Goal: Communication & Community: Answer question/provide support

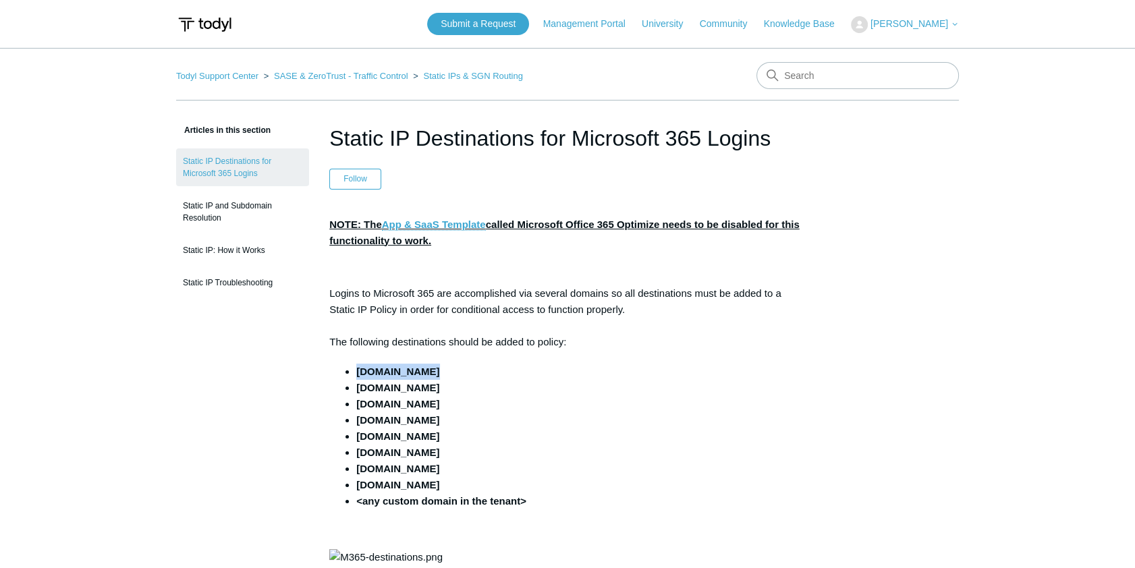
drag, startPoint x: 459, startPoint y: 366, endPoint x: 354, endPoint y: 370, distance: 105.3
click at [354, 370] on ul "microsoft.com microsoftonline.com microsoftonline-p.com live.com msauth.net msa…" at bounding box center [574, 437] width 463 height 146
copy strong "[DOMAIN_NAME]"
drag, startPoint x: 502, startPoint y: 385, endPoint x: 354, endPoint y: 384, distance: 147.8
click at [354, 384] on ul "microsoft.com microsoftonline.com microsoftonline-p.com live.com msauth.net msa…" at bounding box center [574, 437] width 463 height 146
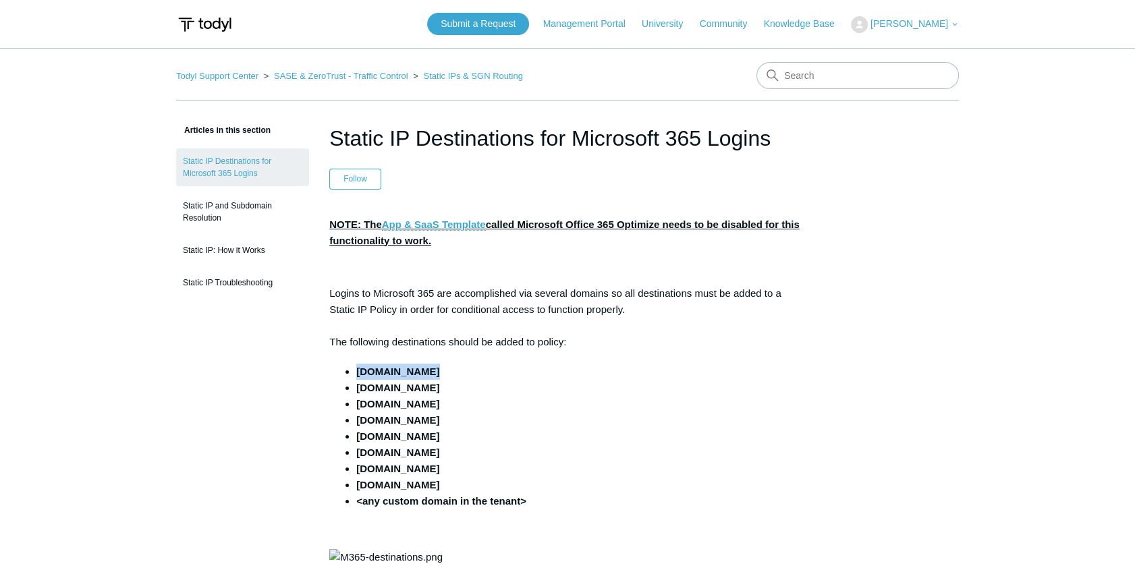
copy strong "[DOMAIN_NAME]"
drag, startPoint x: 484, startPoint y: 399, endPoint x: 351, endPoint y: 403, distance: 133.0
click at [351, 403] on ul "microsoft.com microsoftonline.com microsoftonline-p.com live.com msauth.net msa…" at bounding box center [574, 437] width 463 height 146
copy strong "[DOMAIN_NAME]"
drag, startPoint x: 424, startPoint y: 424, endPoint x: 352, endPoint y: 421, distance: 72.9
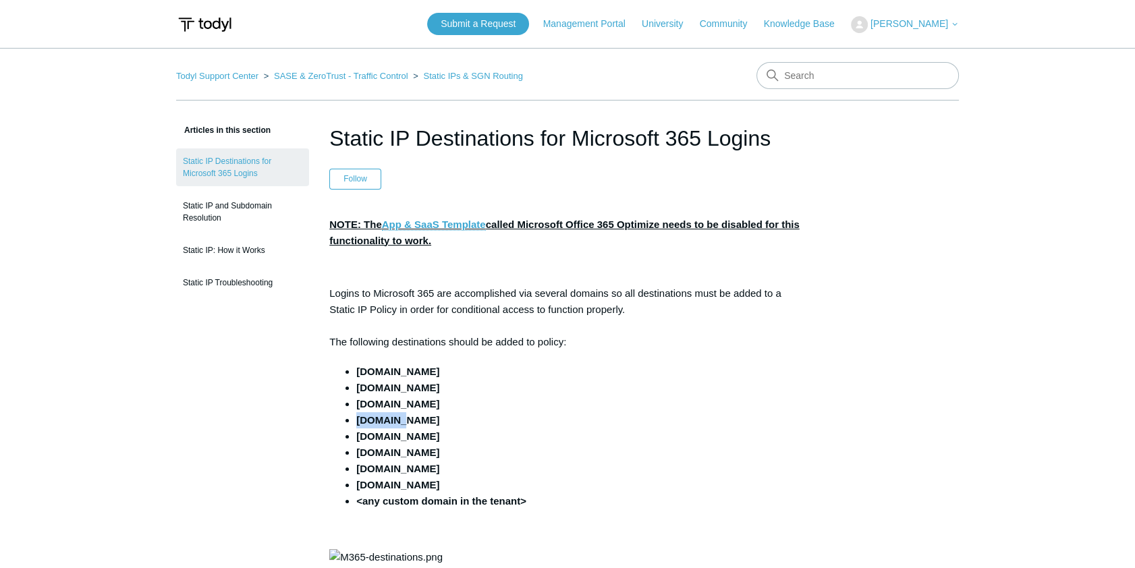
click at [352, 415] on ul "microsoft.com microsoftonline.com microsoftonline-p.com live.com msauth.net msa…" at bounding box center [574, 437] width 463 height 146
copy strong "[DOMAIN_NAME]"
drag, startPoint x: 434, startPoint y: 438, endPoint x: 354, endPoint y: 434, distance: 80.4
click at [354, 415] on ul "microsoft.com microsoftonline.com microsoftonline-p.com live.com msauth.net msa…" at bounding box center [574, 437] width 463 height 146
copy strong "[DOMAIN_NAME]"
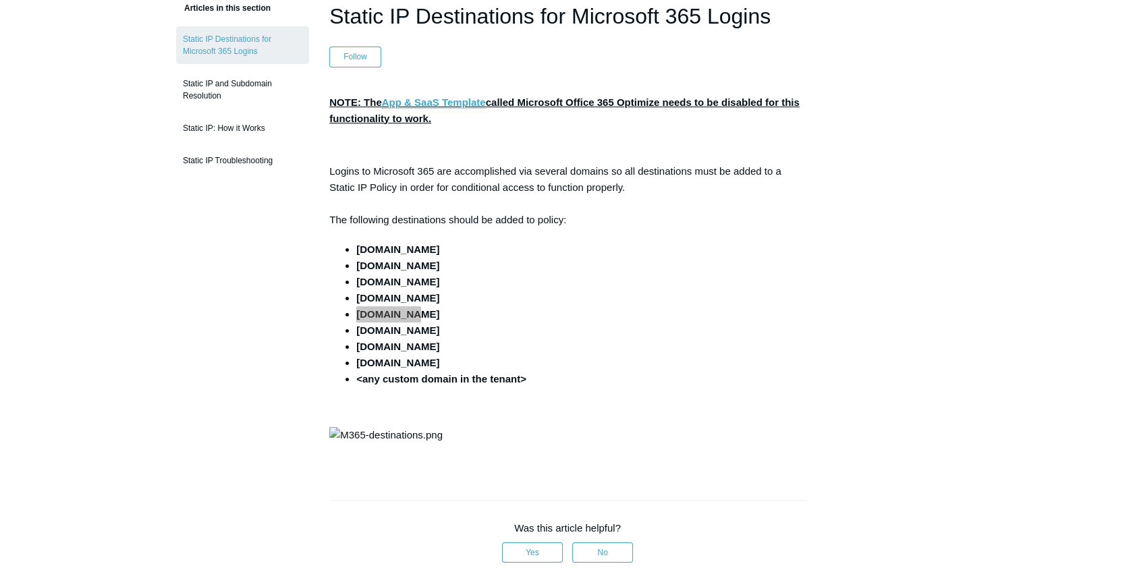
scroll to position [245, 0]
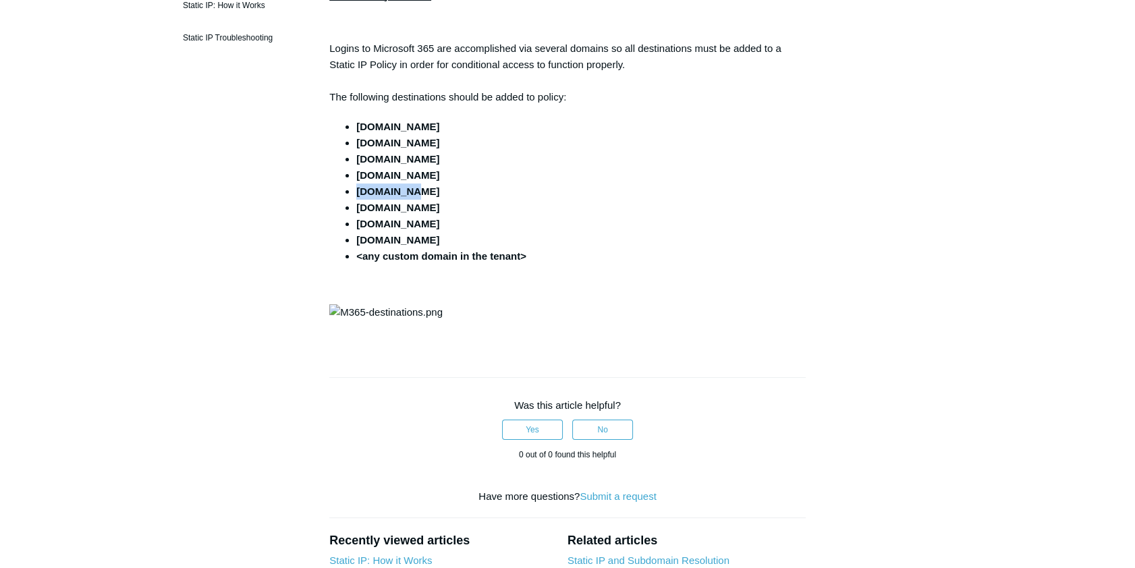
drag, startPoint x: 451, startPoint y: 208, endPoint x: 348, endPoint y: 204, distance: 102.6
click at [356, 204] on li "[DOMAIN_NAME]" at bounding box center [580, 208] width 449 height 16
copy strong "[DOMAIN_NAME]"
drag, startPoint x: 448, startPoint y: 230, endPoint x: 391, endPoint y: 221, distance: 57.3
click at [391, 221] on ul "microsoft.com microsoftonline.com microsoftonline-p.com live.com msauth.net msa…" at bounding box center [574, 192] width 463 height 146
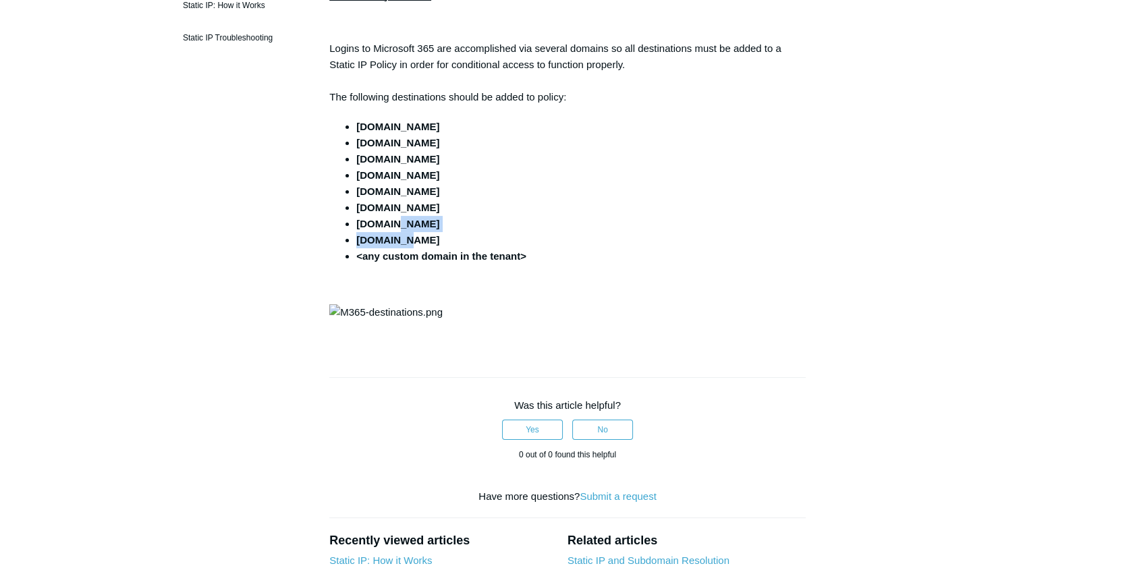
drag, startPoint x: 391, startPoint y: 221, endPoint x: 458, endPoint y: 236, distance: 68.4
click at [458, 239] on li "[DOMAIN_NAME]" at bounding box center [580, 240] width 449 height 16
drag, startPoint x: 447, startPoint y: 222, endPoint x: 349, endPoint y: 221, distance: 97.8
click at [349, 221] on ul "microsoft.com microsoftonline.com microsoftonline-p.com live.com msauth.net msa…" at bounding box center [574, 192] width 463 height 146
copy strong "[DOMAIN_NAME]"
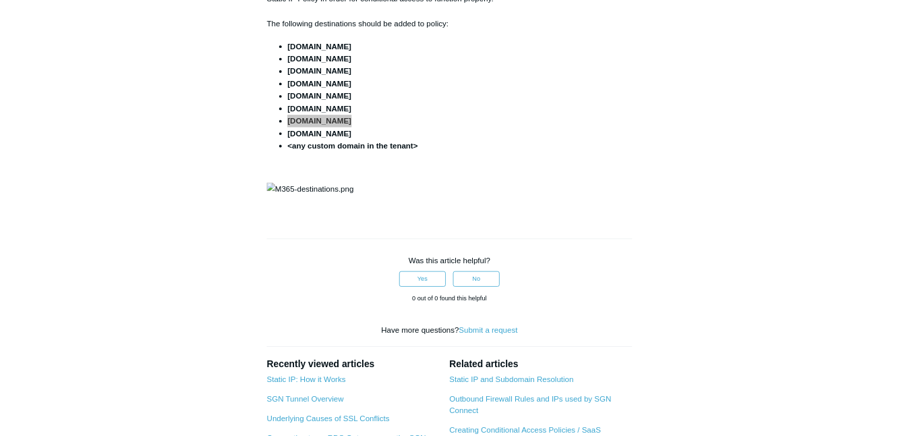
scroll to position [368, 0]
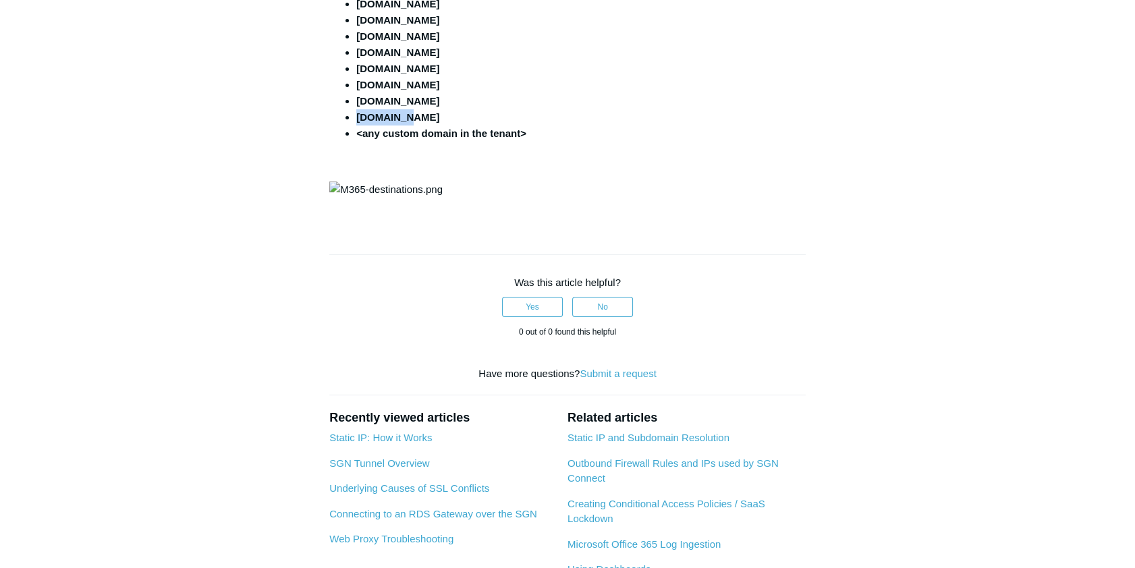
drag, startPoint x: 414, startPoint y: 117, endPoint x: 356, endPoint y: 119, distance: 58.7
click at [356, 119] on li "[DOMAIN_NAME]" at bounding box center [580, 117] width 449 height 16
click at [354, 119] on ul "microsoft.com microsoftonline.com microsoftonline-p.com live.com msauth.net msa…" at bounding box center [574, 69] width 463 height 146
copy strong "[DOMAIN_NAME]"
click at [542, 128] on li "<any custom domain in the tenant>" at bounding box center [580, 133] width 449 height 16
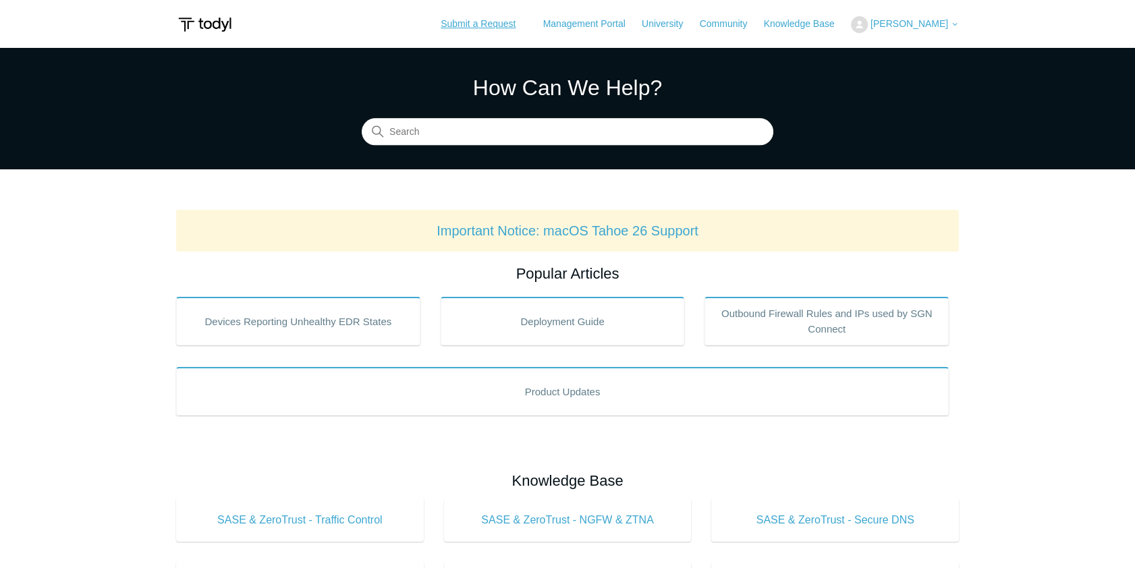
click at [466, 21] on link "Submit a Request" at bounding box center [478, 24] width 102 height 22
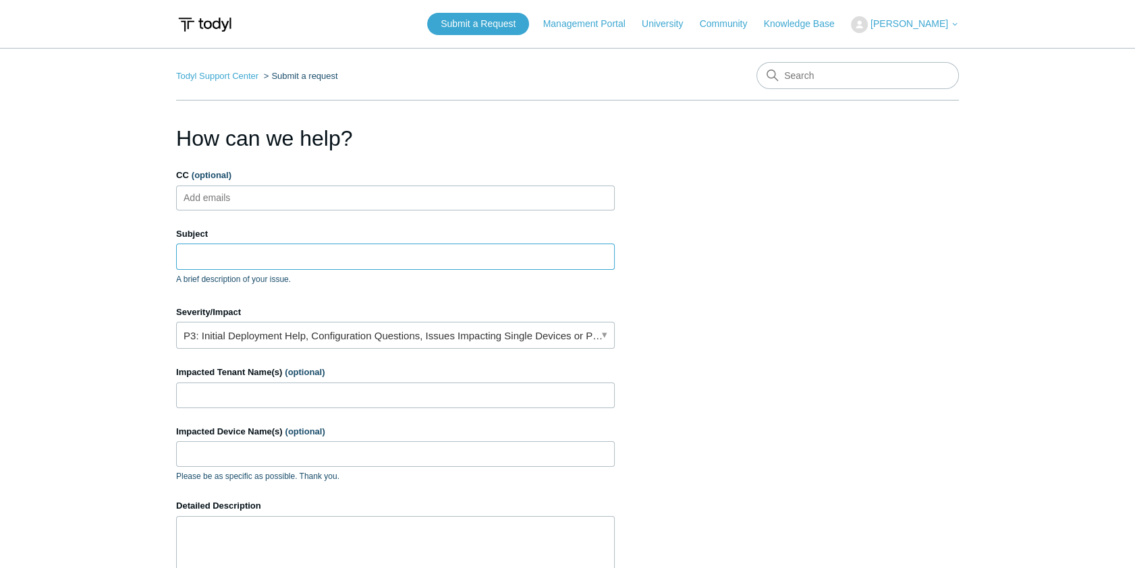
click at [290, 260] on input "Subject" at bounding box center [395, 257] width 439 height 26
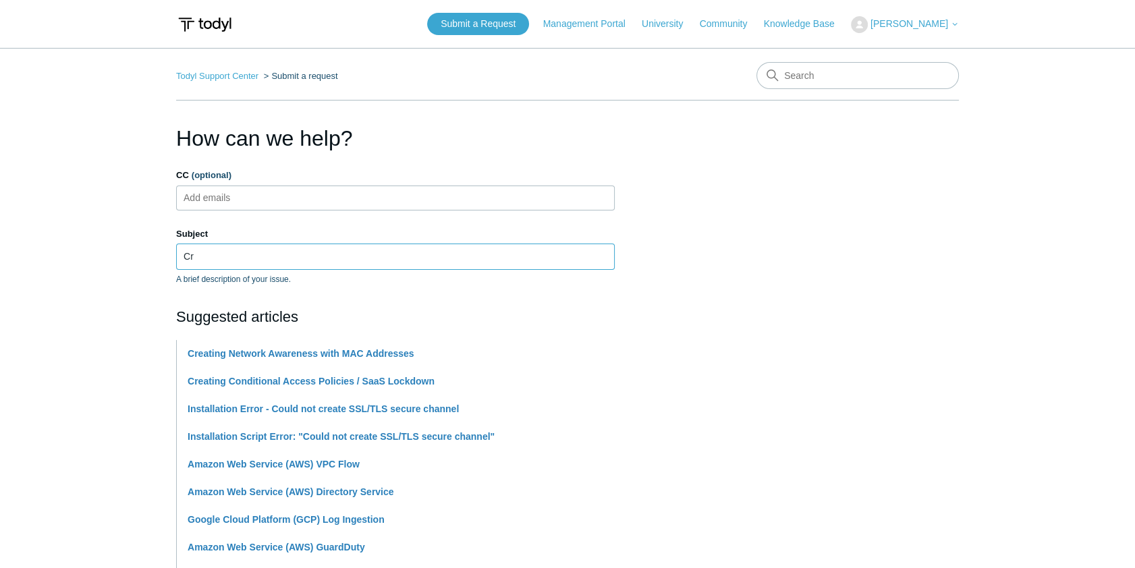
type input "C"
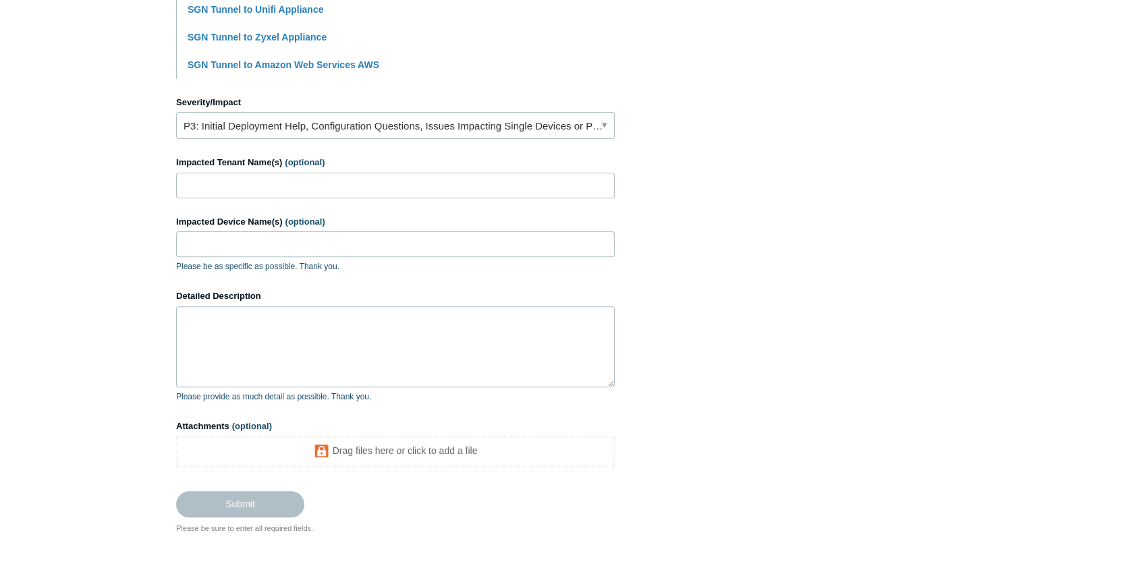
scroll to position [598, 0]
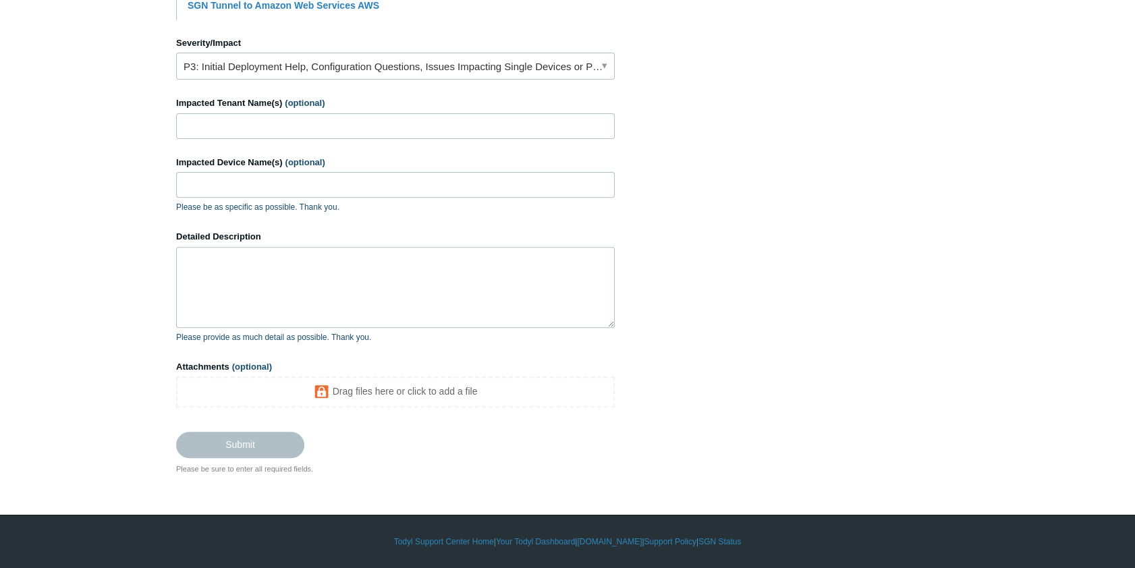
type input "Static IP Question"
click at [273, 261] on textarea "Detailed Description" at bounding box center [395, 287] width 439 height 81
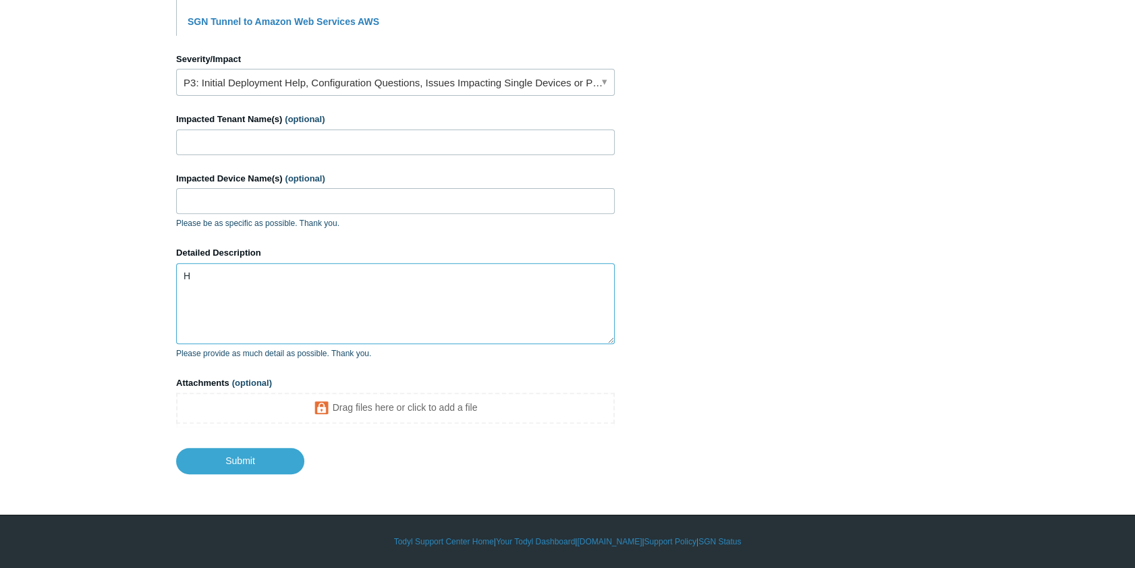
scroll to position [582, 0]
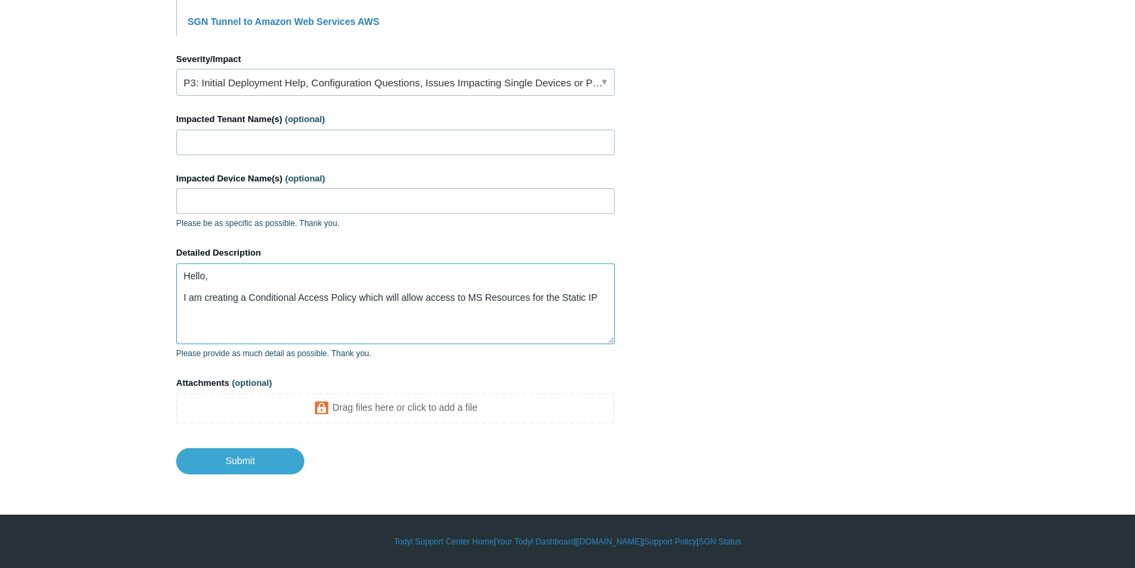
paste textarea "192.111.92.183"
click at [390, 327] on textarea "Hello, I am creating a Conditional Access Policy which will allow access to MS …" at bounding box center [395, 303] width 439 height 81
drag, startPoint x: 382, startPoint y: 329, endPoint x: 266, endPoint y: 334, distance: 115.5
click at [266, 334] on textarea "Hello, I am creating a Conditional Access Policy which will allow access to MS …" at bounding box center [395, 303] width 439 height 81
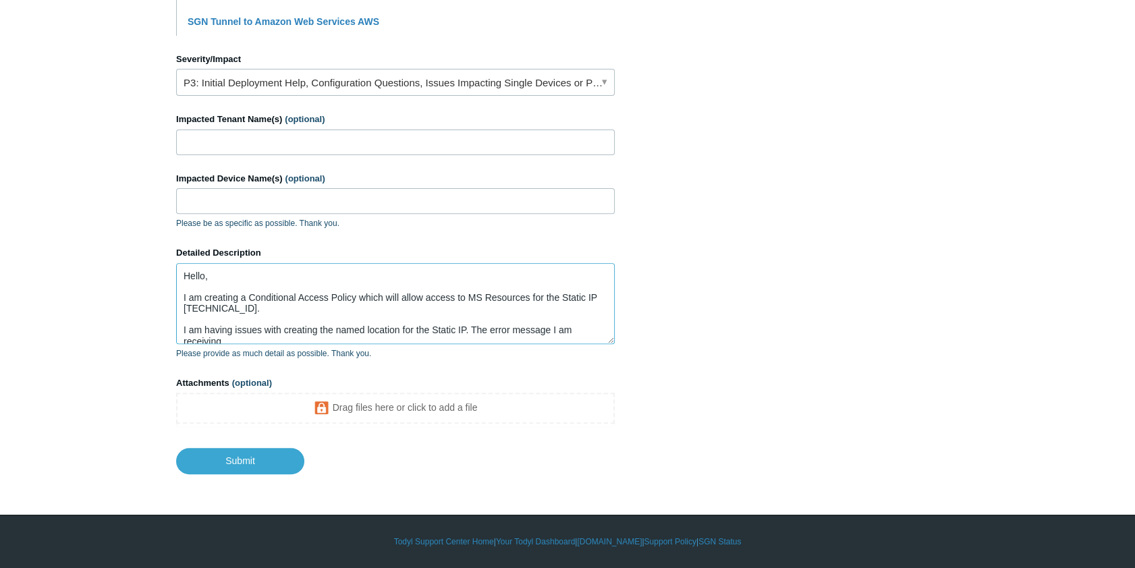
scroll to position [3, 0]
click at [256, 340] on textarea "Hello, I am creating a Conditional Access Policy which will allow access to MS …" at bounding box center [395, 303] width 439 height 81
click at [294, 338] on textarea "Hello, I am creating a Conditional Access Policy which will allow access to MS …" at bounding box center [395, 303] width 439 height 81
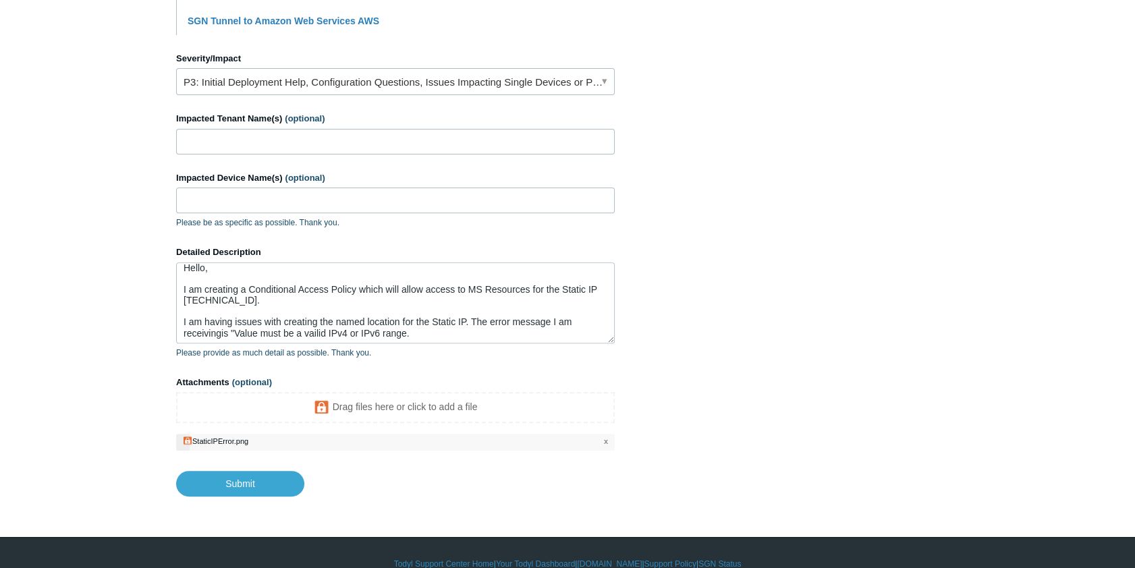
scroll to position [9, 0]
click at [432, 322] on textarea "Hello, I am creating a Conditional Access Policy which will allow access to MS …" at bounding box center [395, 302] width 439 height 81
click at [424, 330] on textarea "Hello, I am creating a Conditional Access Policy which will allow access to MS …" at bounding box center [395, 302] width 439 height 81
click at [432, 331] on textarea "Hello, I am creating a Conditional Access Policy which will allow access to MS …" at bounding box center [395, 302] width 439 height 81
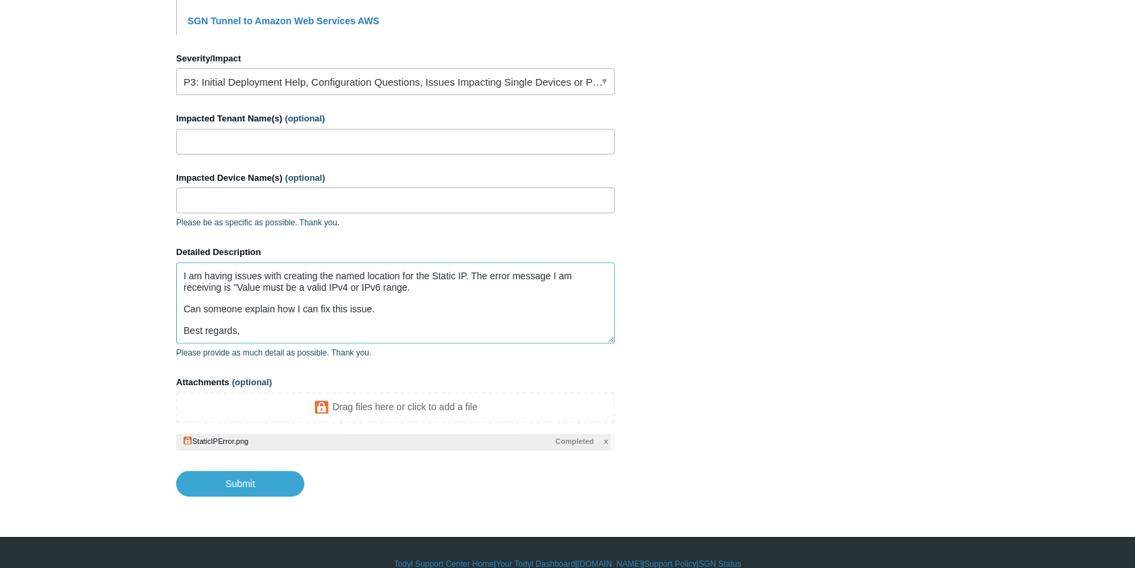
scroll to position [67, 0]
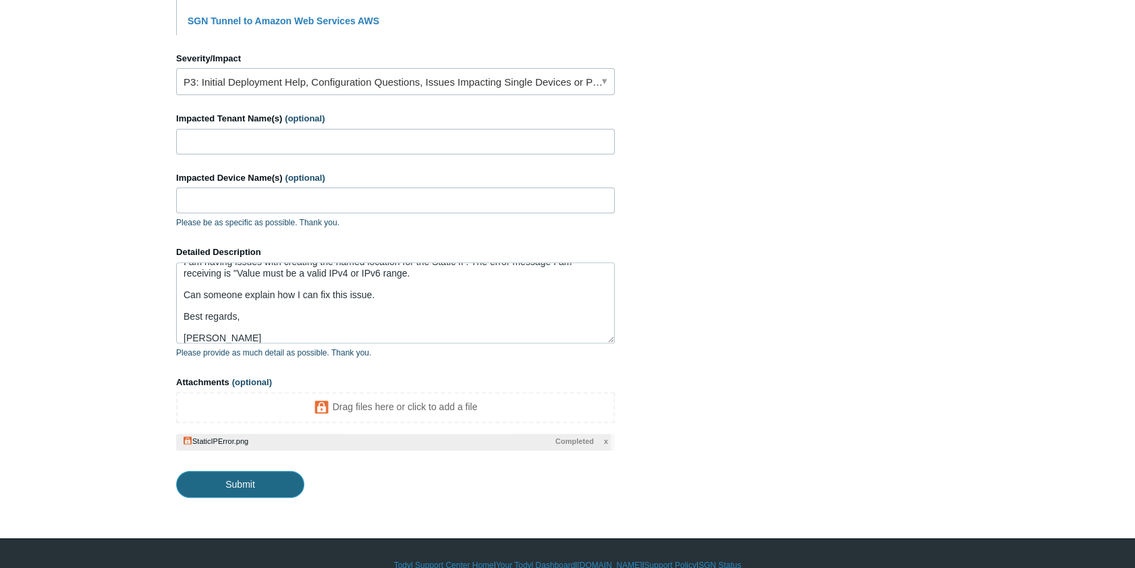
click at [262, 480] on input "Submit" at bounding box center [240, 484] width 128 height 27
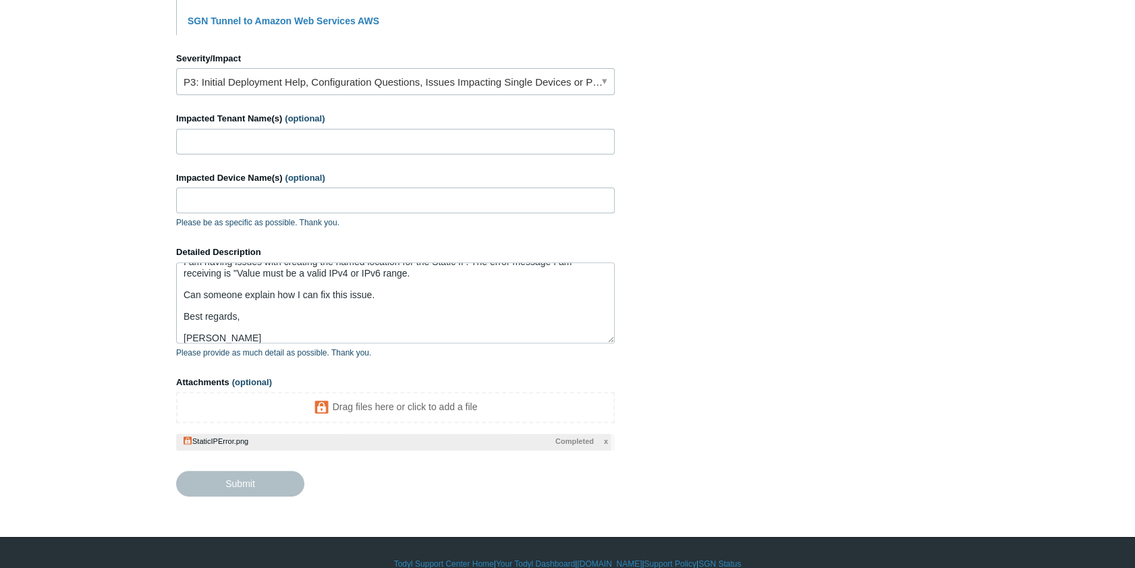
type textarea "Hello, I am creating a Conditional Access Policy which will allow access to MS …"
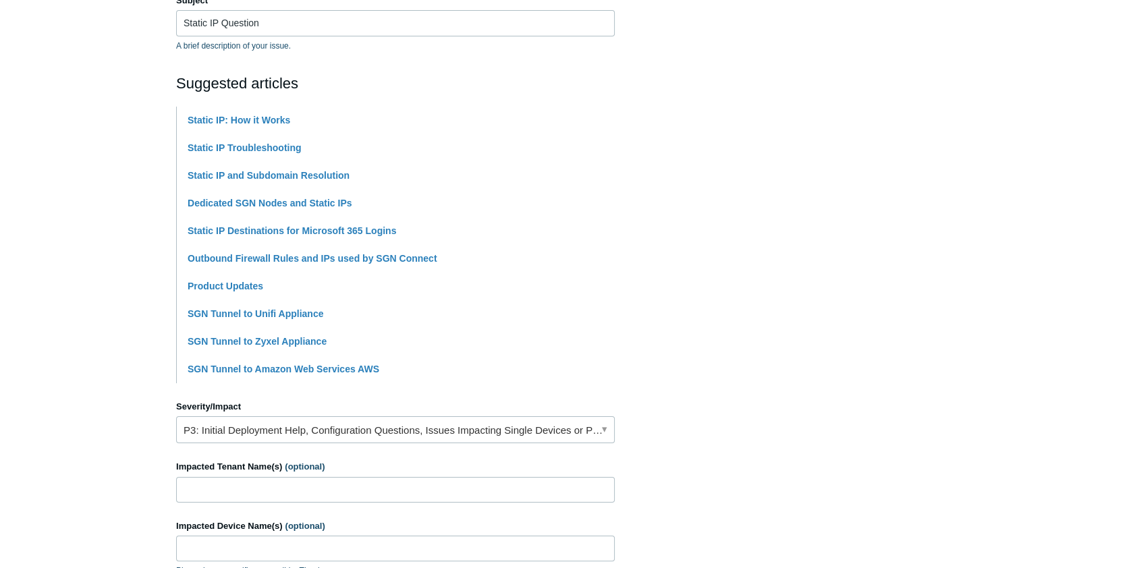
scroll to position [355, 0]
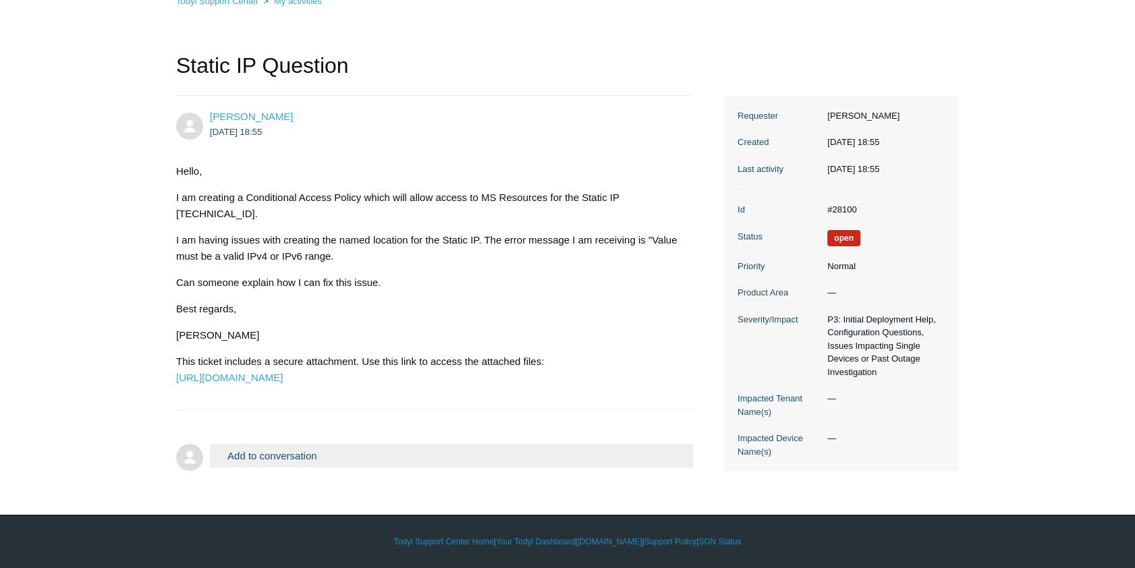
scroll to position [131, 0]
click at [308, 456] on button "Add to conversation" at bounding box center [451, 456] width 483 height 24
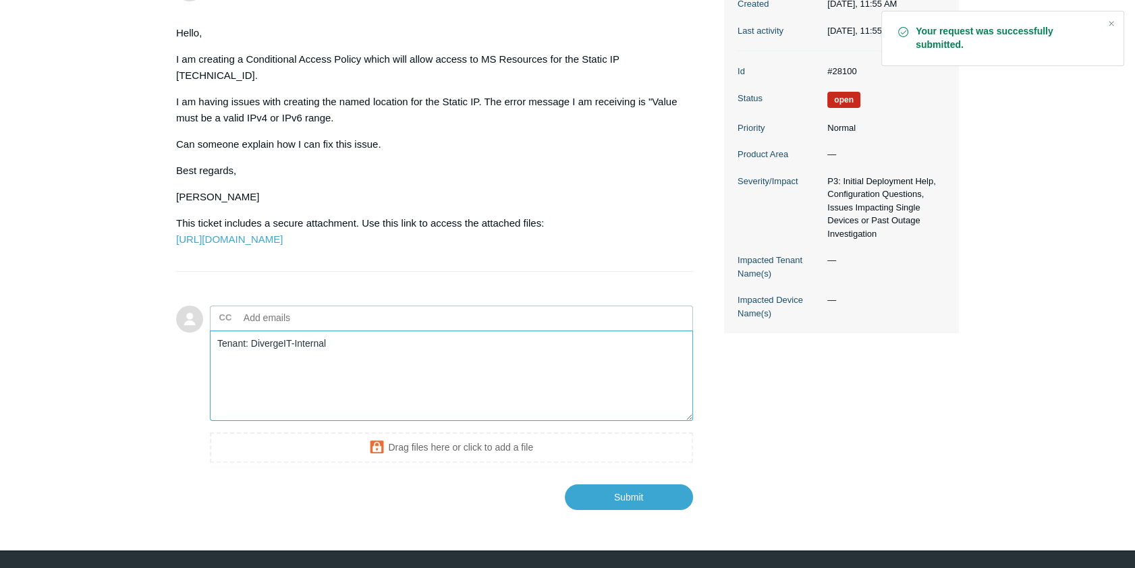
scroll to position [304, 0]
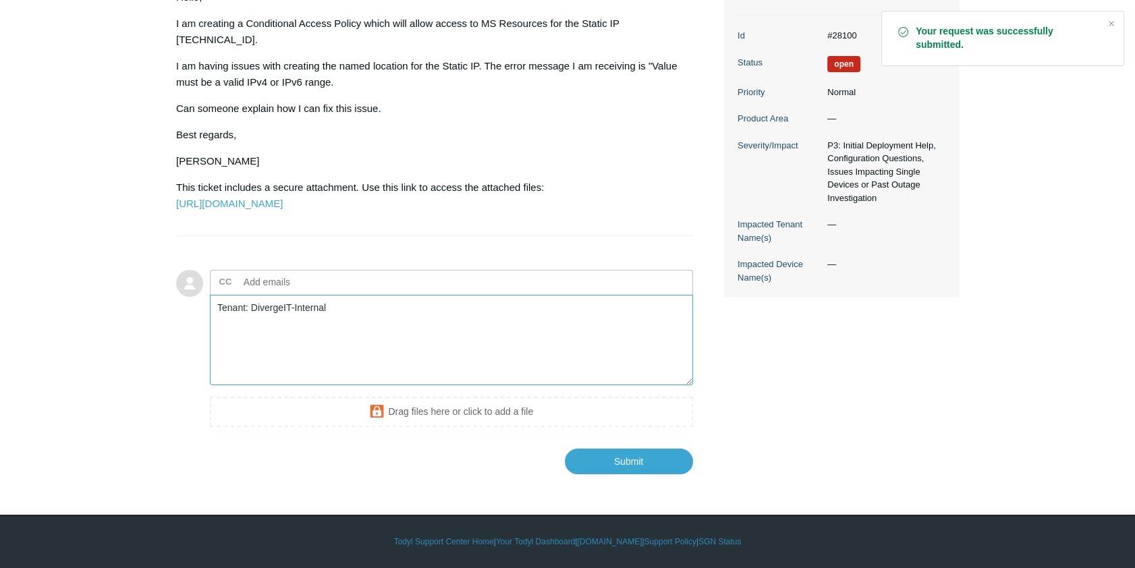
type textarea "Tenant: DivergeIT-Internal"
click at [634, 459] on input "Submit" at bounding box center [629, 460] width 128 height 27
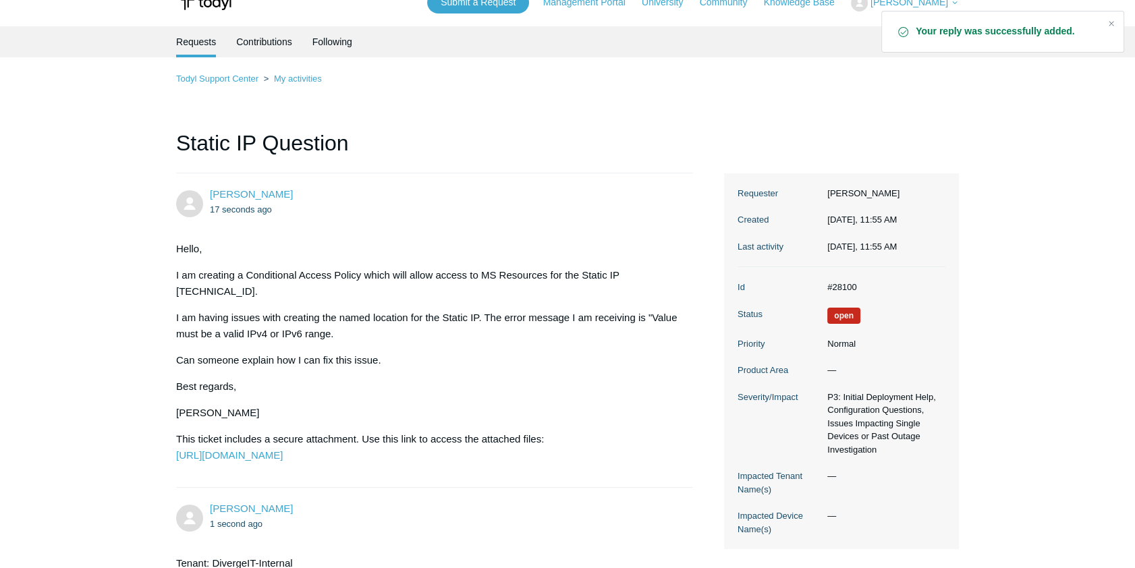
scroll to position [239, 0]
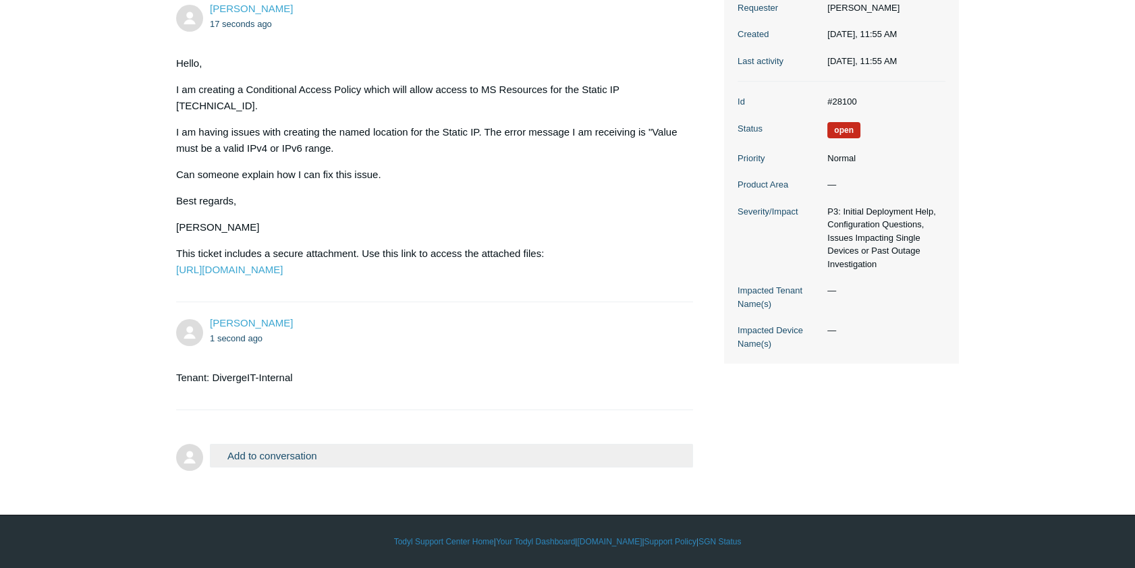
click at [355, 454] on button "Add to conversation" at bounding box center [451, 456] width 483 height 24
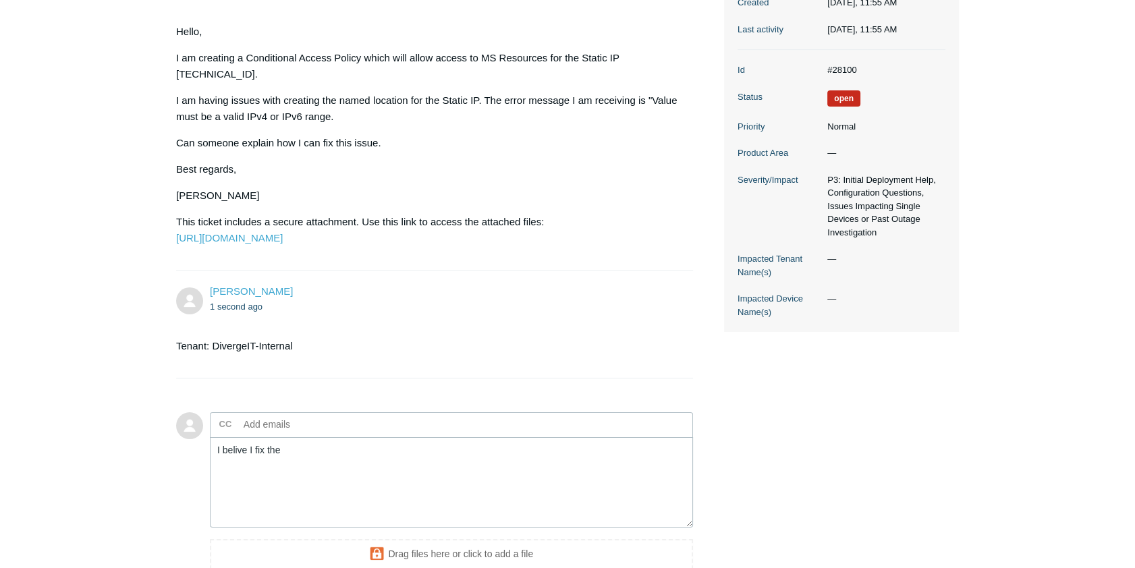
click at [842, 93] on span "Open" at bounding box center [843, 98] width 33 height 16
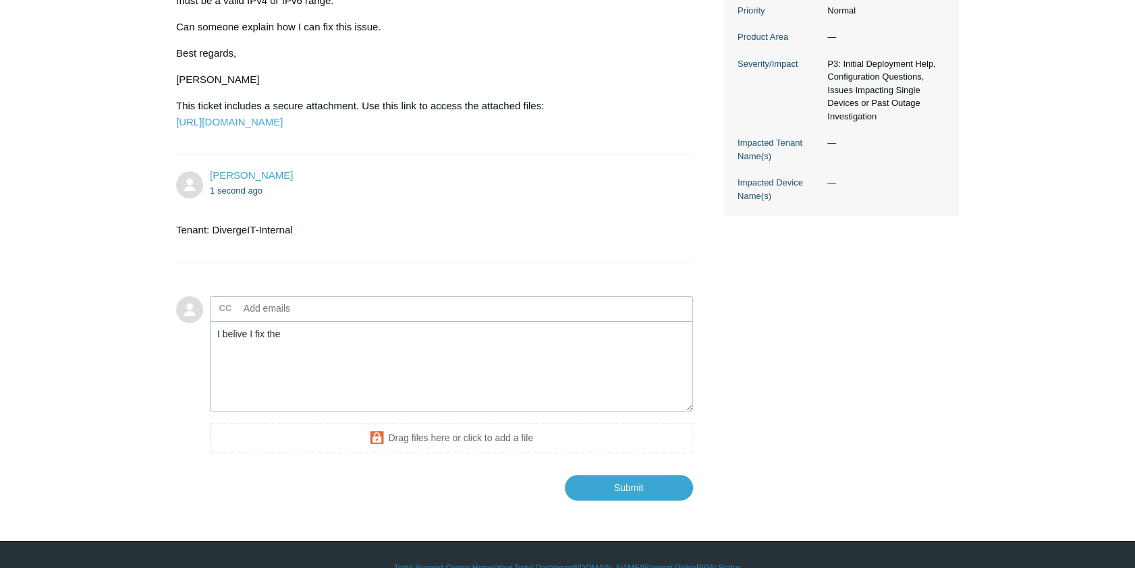
scroll to position [412, 0]
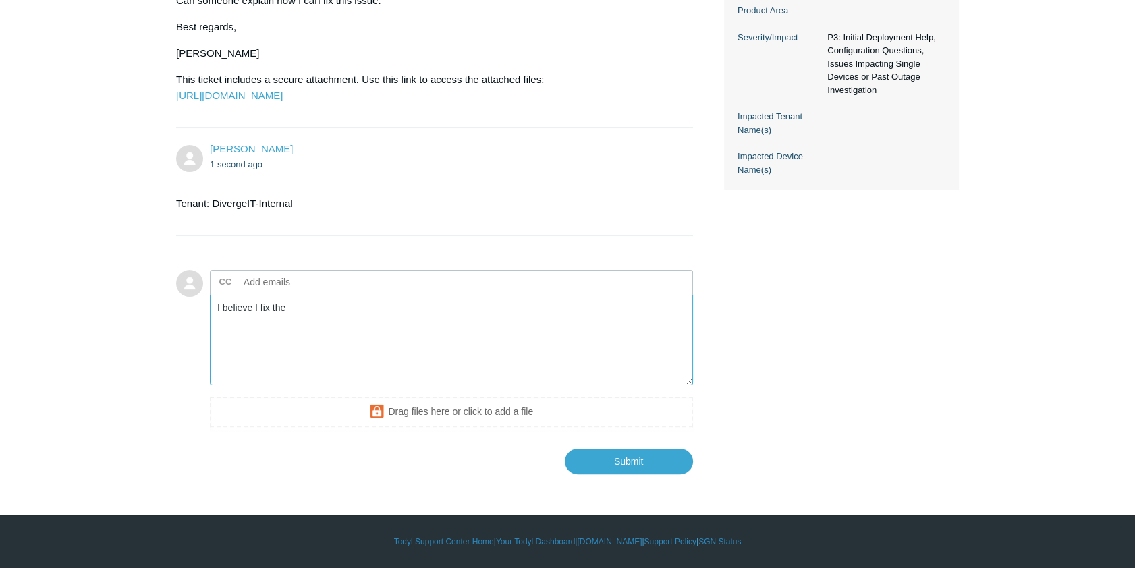
click at [302, 312] on textarea "I believe I fix the" at bounding box center [451, 340] width 483 height 91
type textarea "I believe I fix the issue but I will keep this open."
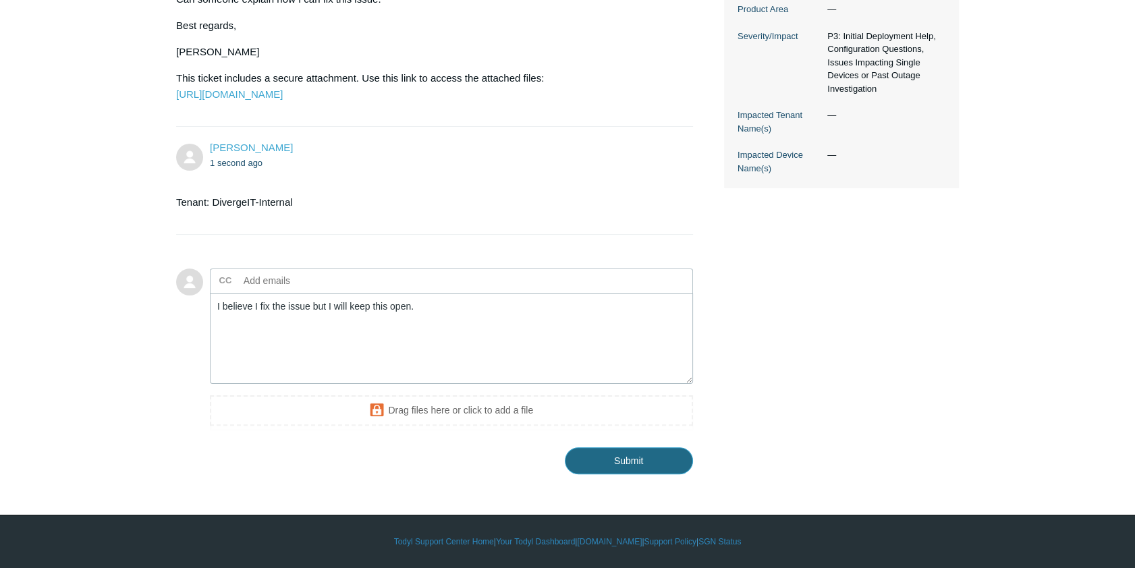
click at [650, 457] on input "Submit" at bounding box center [629, 460] width 128 height 27
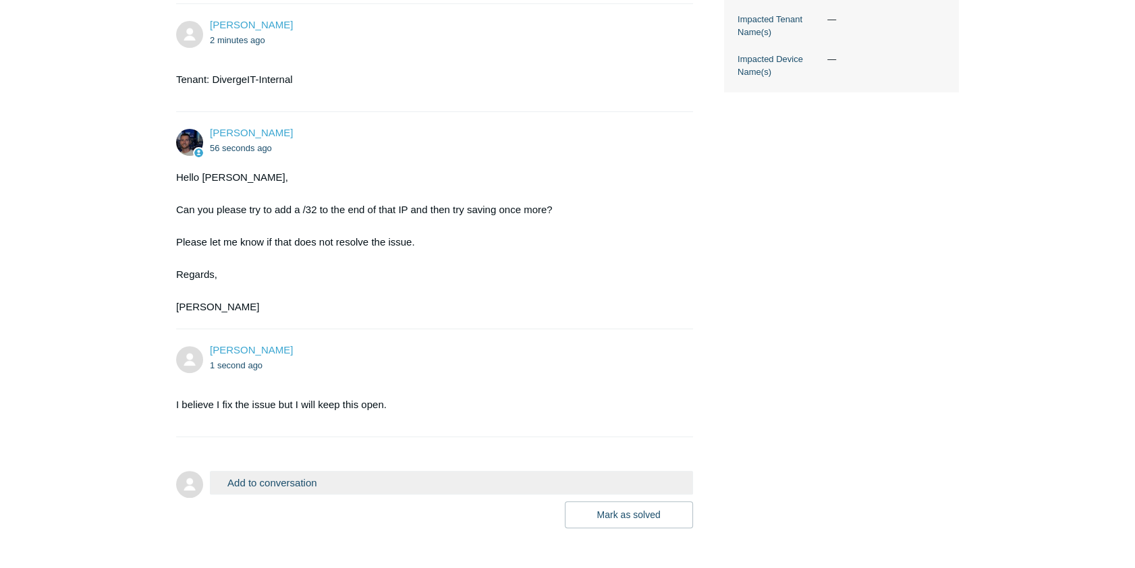
scroll to position [591, 0]
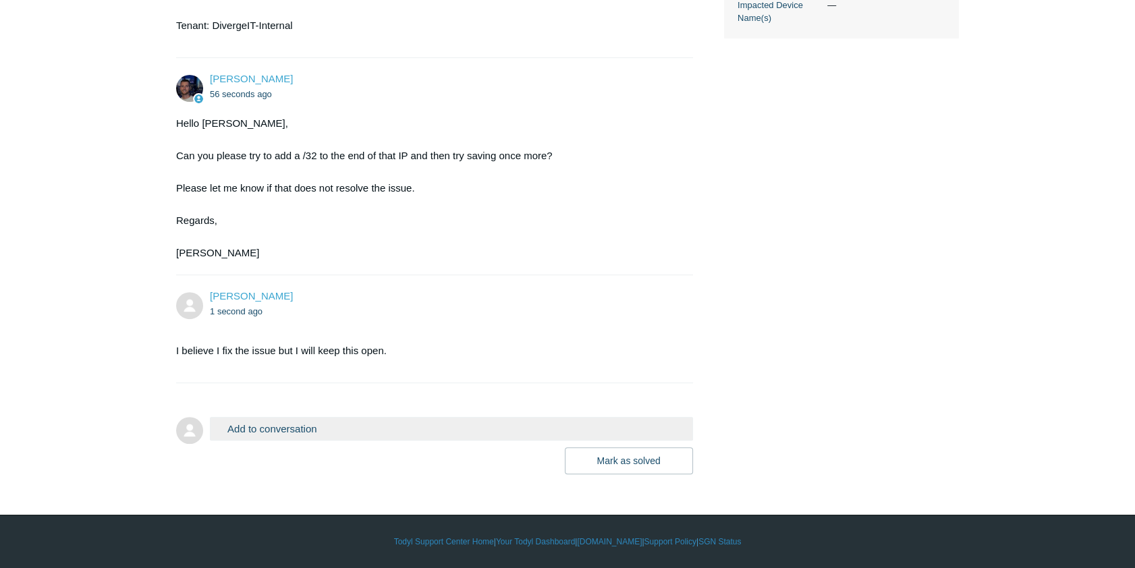
click at [284, 428] on button "Add to conversation" at bounding box center [451, 429] width 483 height 24
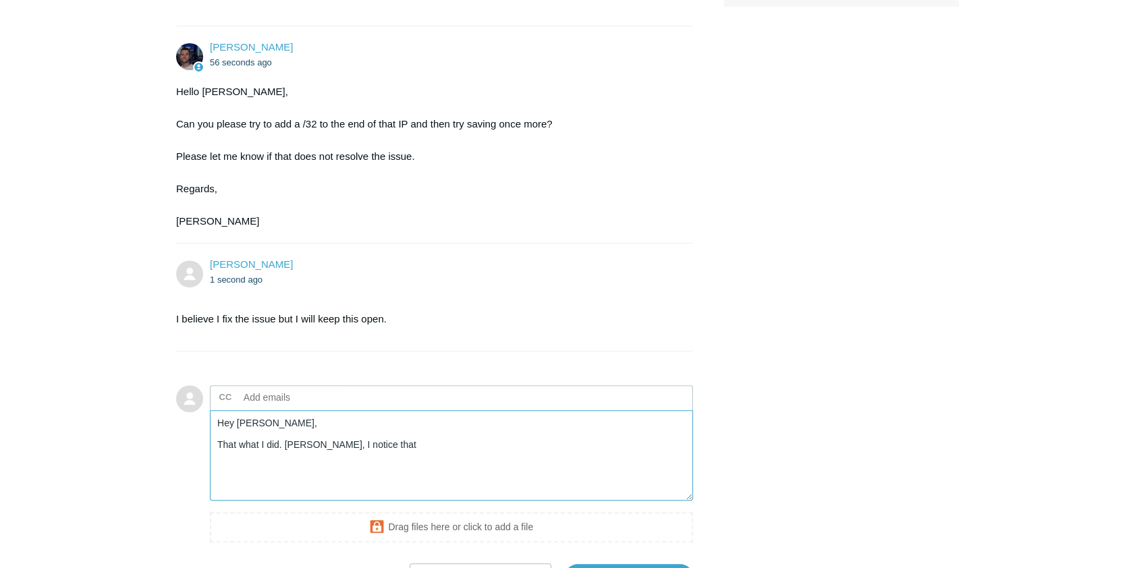
click at [396, 478] on textarea "Hey Connor, That what I did. Connor, I notice that" at bounding box center [451, 455] width 483 height 91
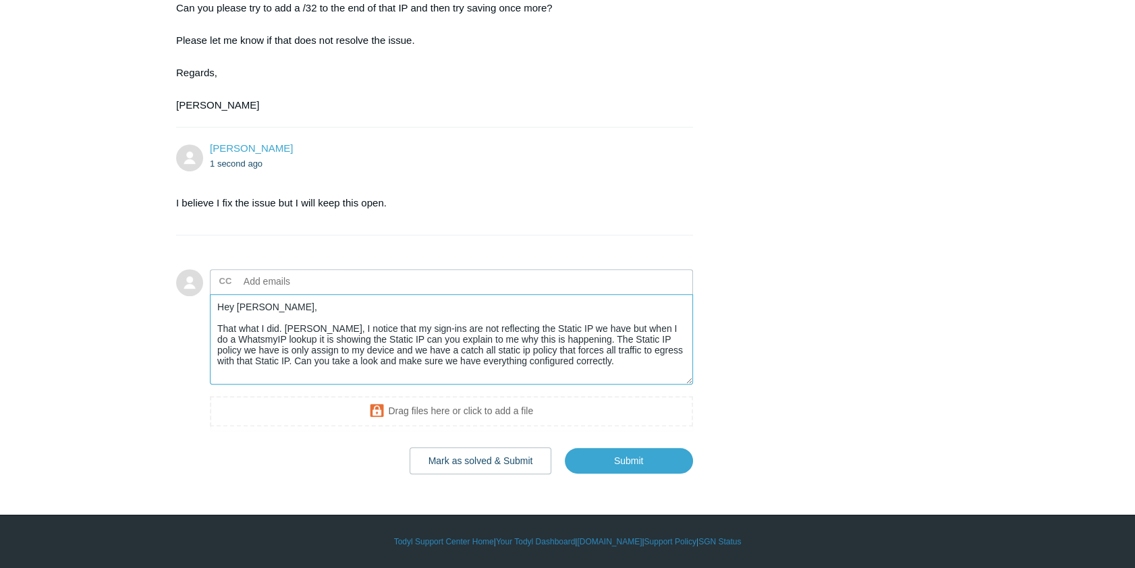
scroll to position [738, 0]
type textarea "Hey Connor, That what I did. Connor, I notice that my sign-ins are not reflecti…"
click at [626, 461] on input "Submit" at bounding box center [629, 460] width 128 height 27
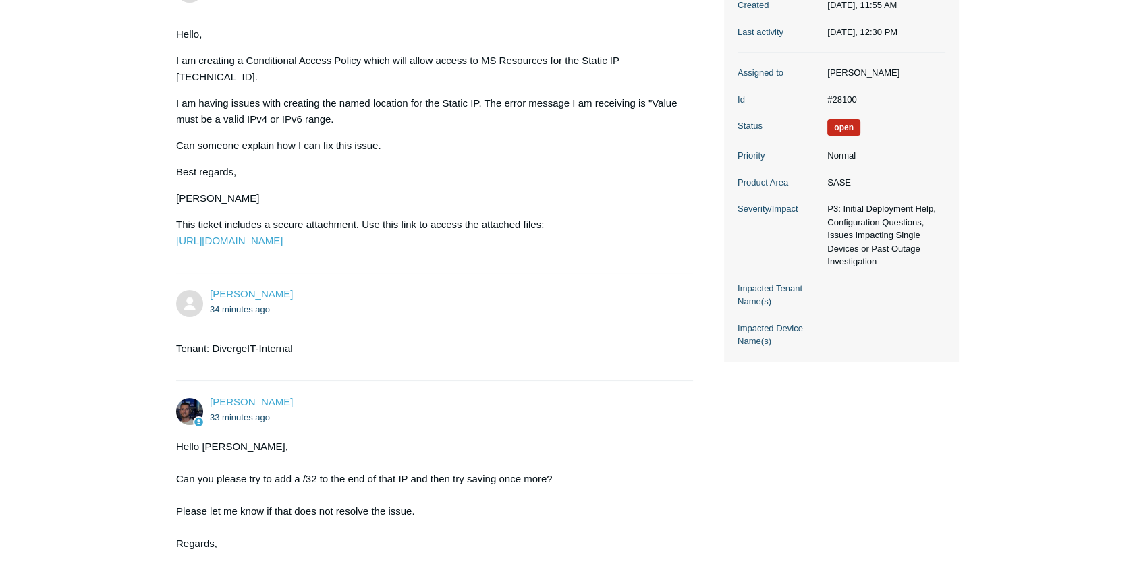
scroll to position [306, 0]
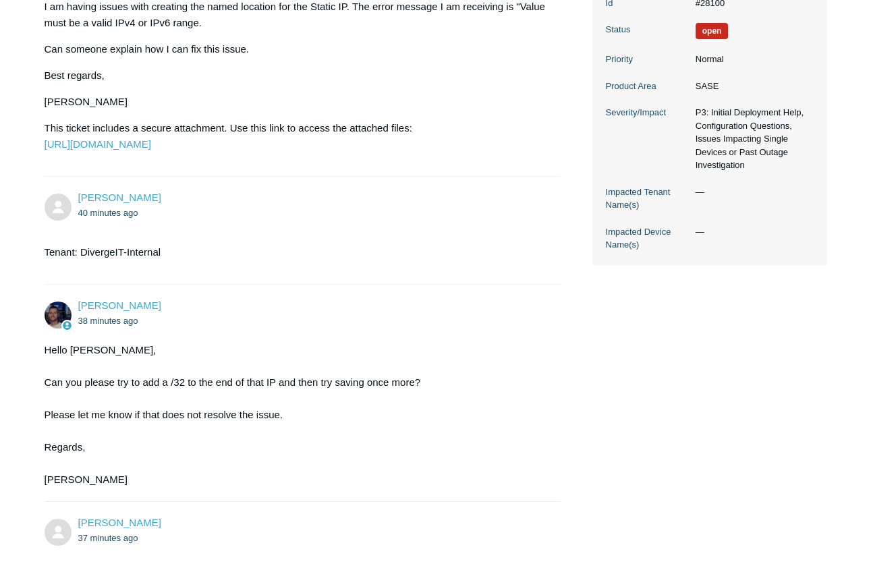
scroll to position [222, 0]
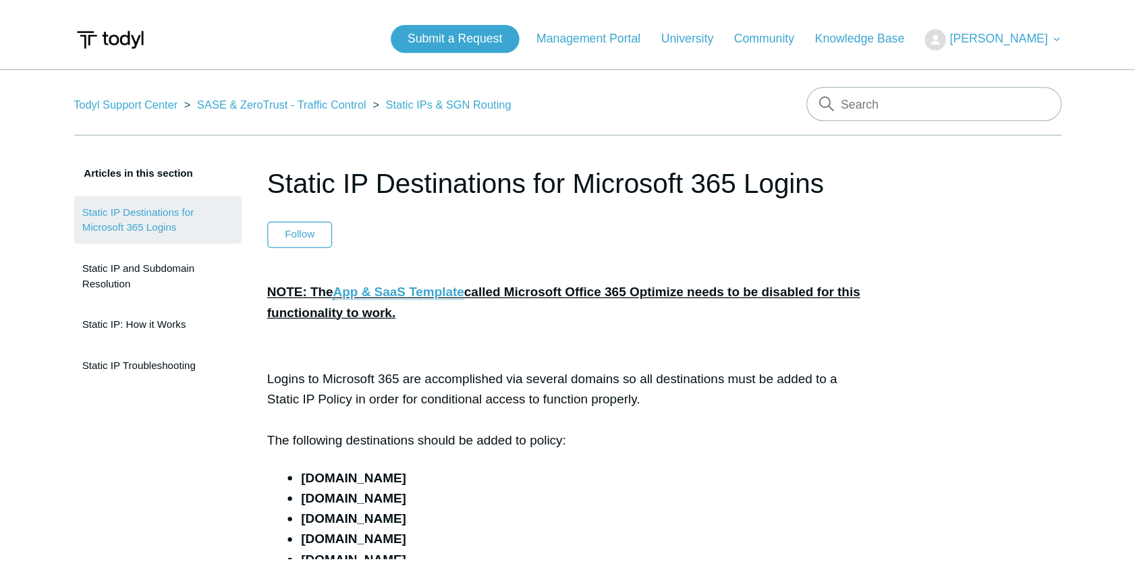
scroll to position [368, 0]
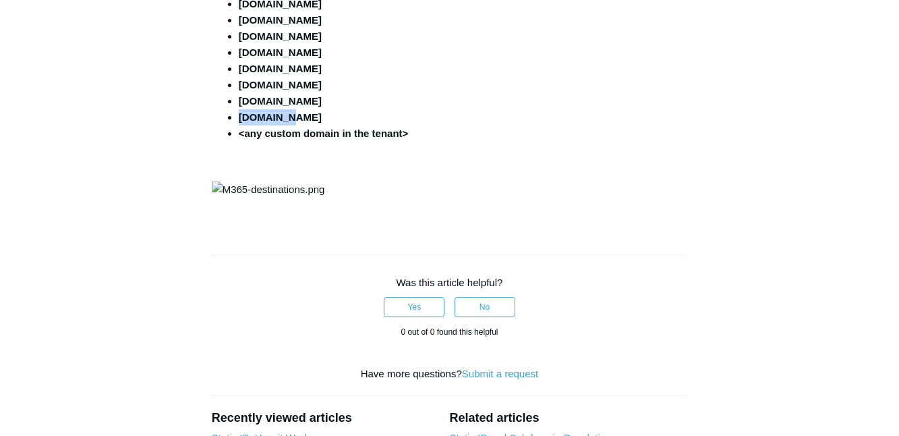
drag, startPoint x: 302, startPoint y: 116, endPoint x: 240, endPoint y: 123, distance: 63.1
click at [240, 123] on li "[DOMAIN_NAME]" at bounding box center [463, 117] width 449 height 16
copy strong "[DOMAIN_NAME]"
